Goal: Find contact information: Find contact information

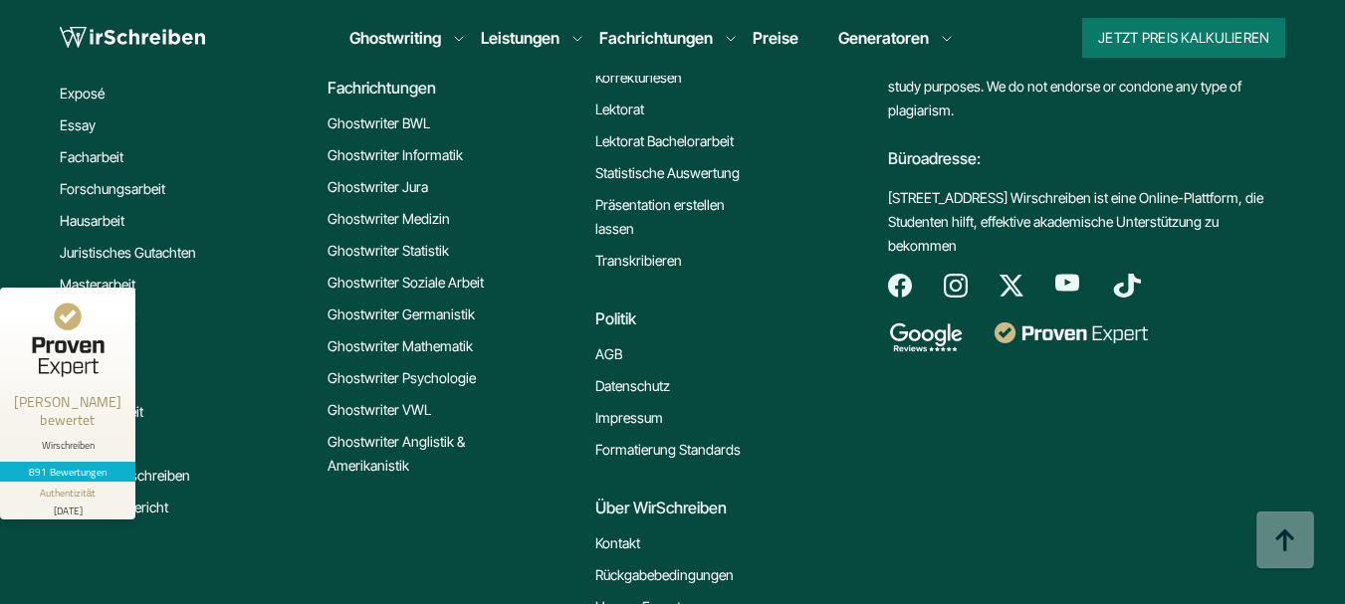
scroll to position [17064, 0]
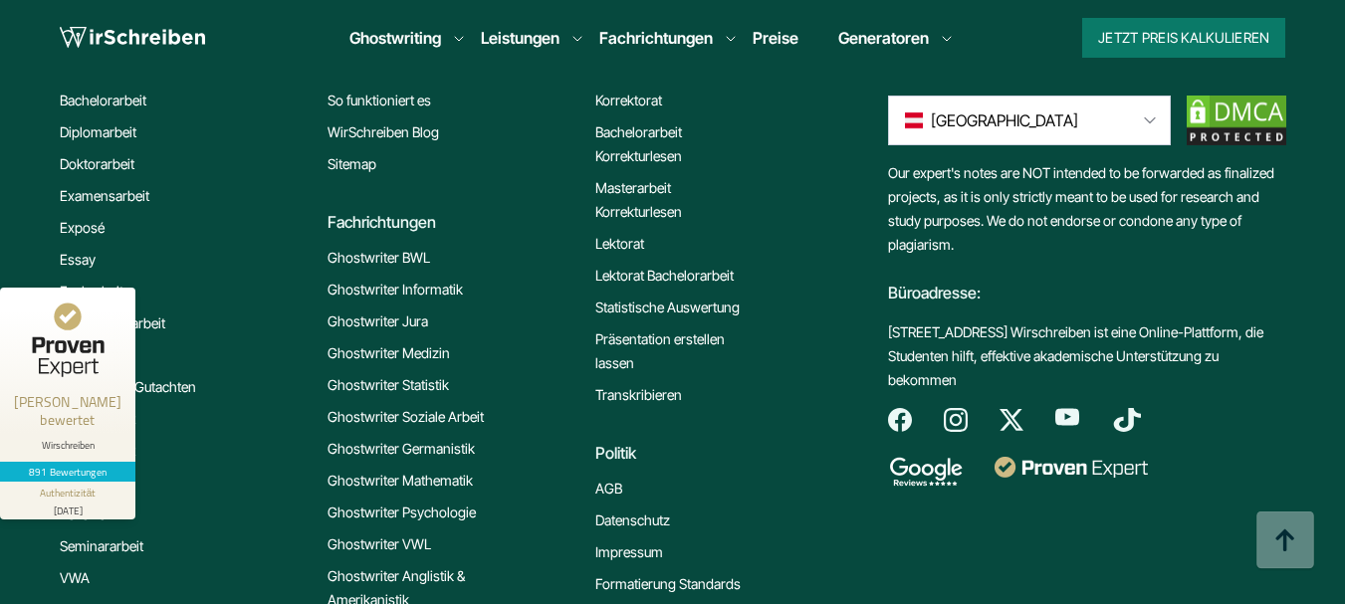
drag, startPoint x: 897, startPoint y: 219, endPoint x: 831, endPoint y: 366, distance: 161.3
click at [831, 375] on div "Informationen So funktioniert es WirSchreiben Blog Sitemap Fachrichtungen Ghost…" at bounding box center [587, 428] width 521 height 798
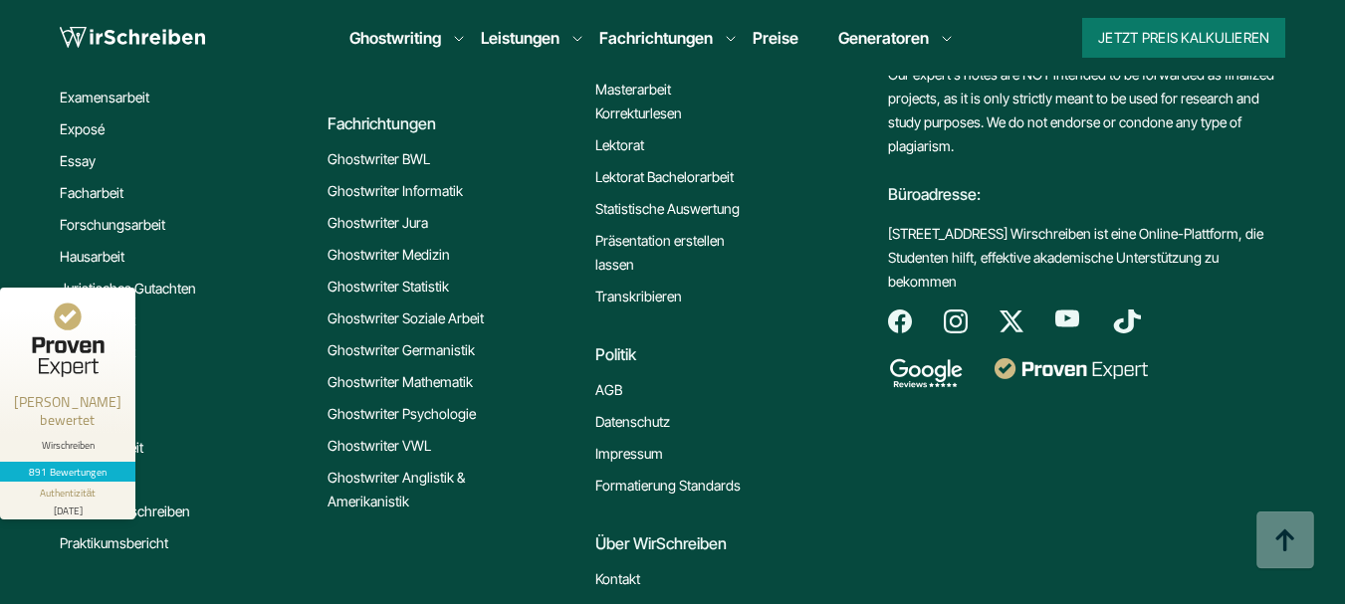
scroll to position [17164, 0]
click at [624, 566] on link "Kontakt" at bounding box center [617, 578] width 45 height 24
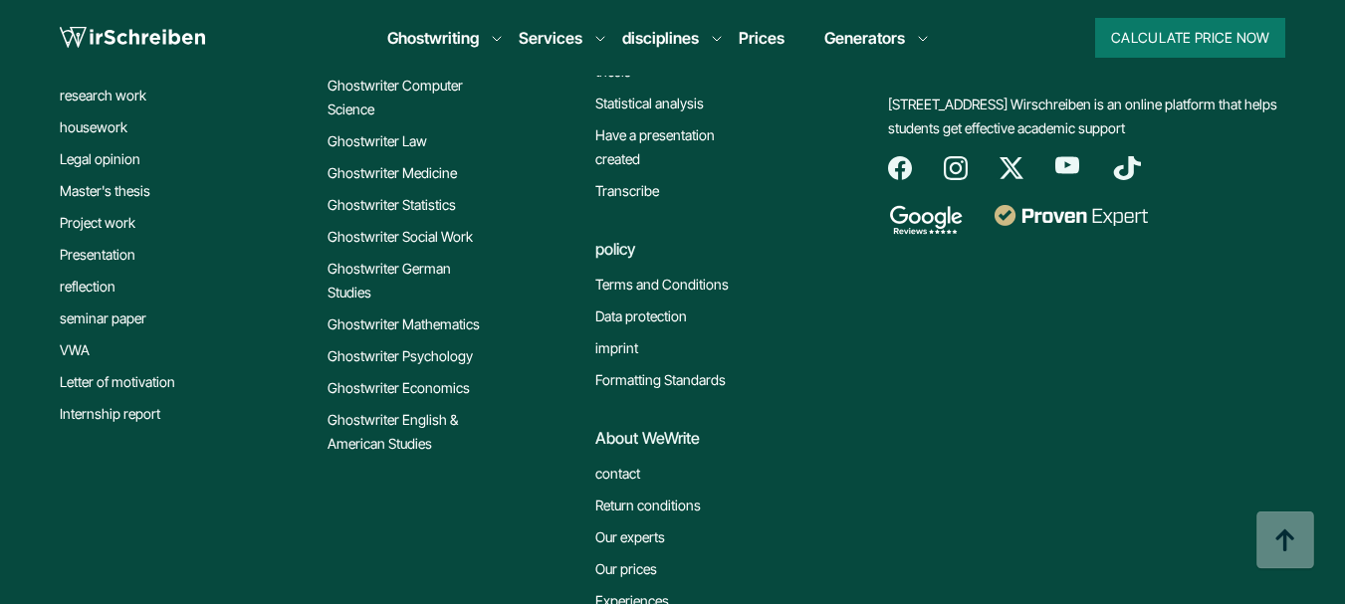
scroll to position [1768, 0]
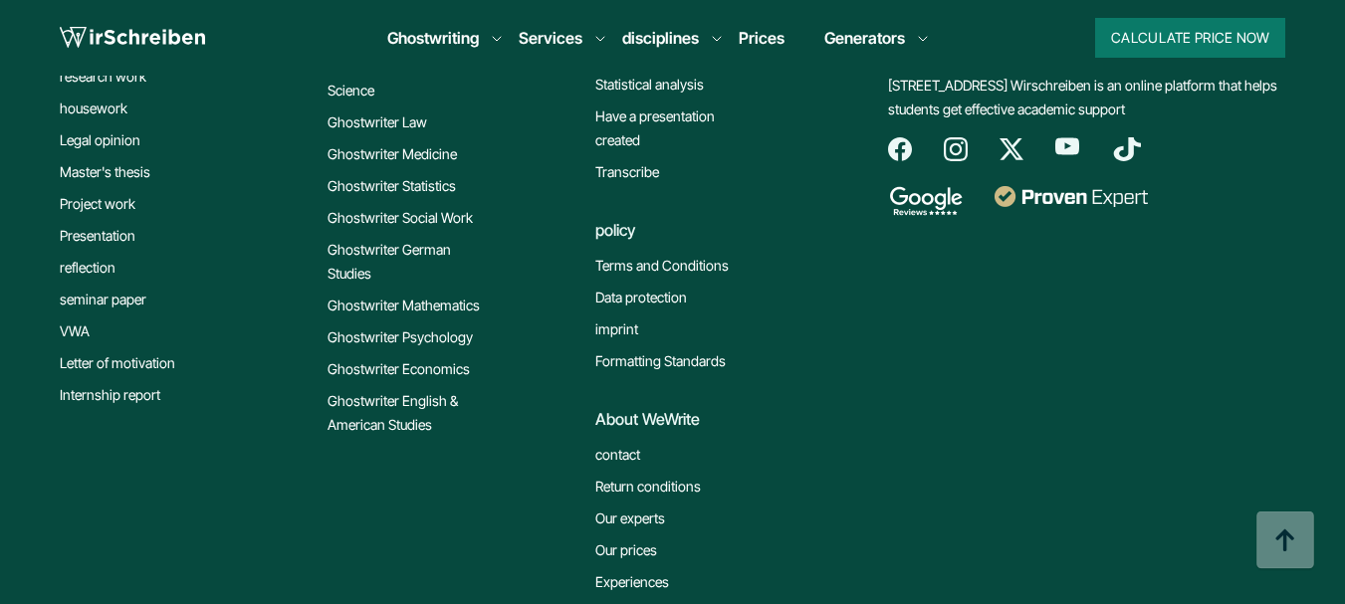
click at [626, 454] on font "contact" at bounding box center [617, 454] width 45 height 17
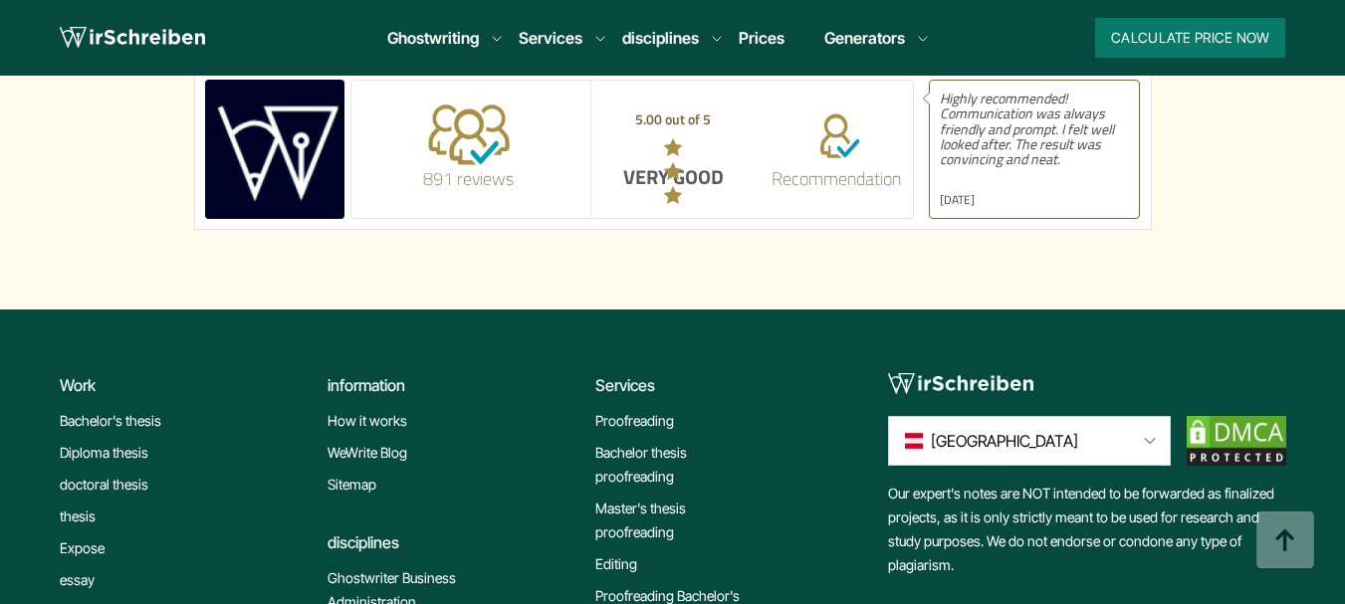
scroll to position [1393, 0]
